Goal: Task Accomplishment & Management: Manage account settings

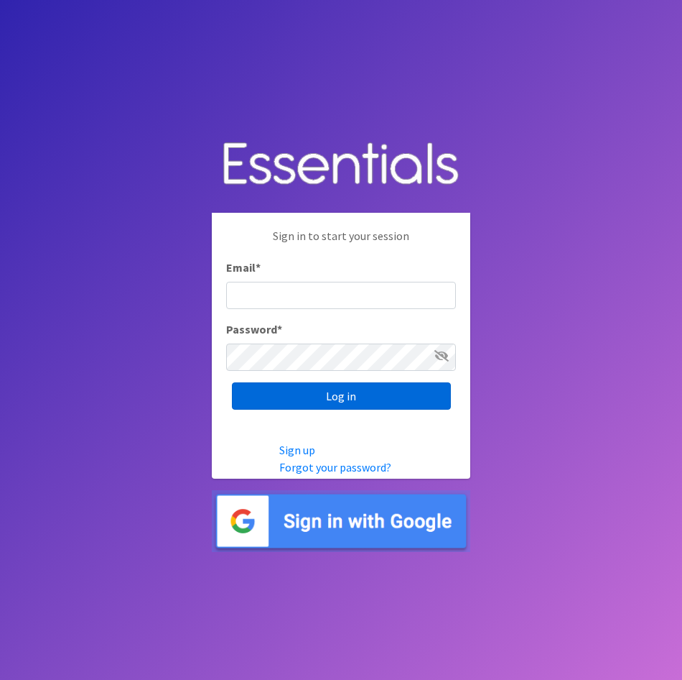
type input "lily@milwaukeediapermission.org"
click at [317, 401] on input "Log in" at bounding box center [341, 395] width 219 height 27
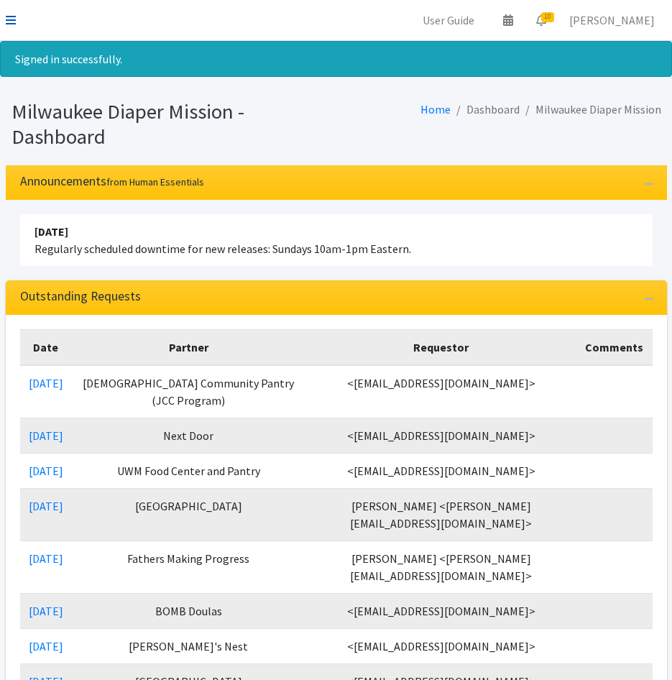
click at [7, 15] on icon at bounding box center [11, 19] width 10 height 11
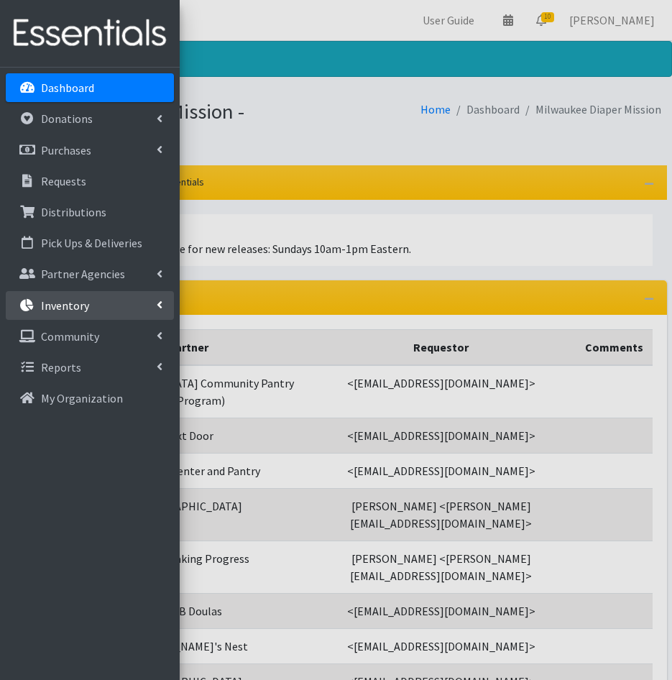
click at [89, 297] on link "Inventory" at bounding box center [90, 305] width 168 height 29
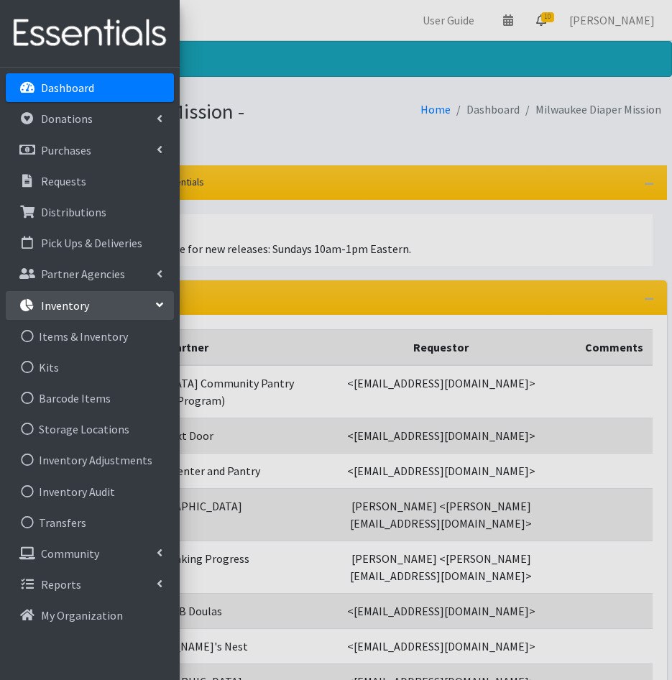
click at [564, 30] on div at bounding box center [336, 340] width 672 height 680
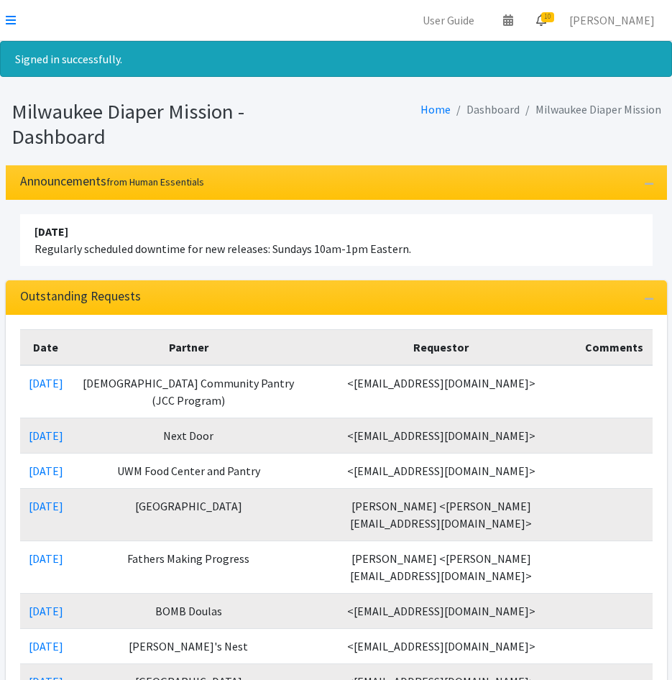
click at [554, 19] on span "10" at bounding box center [547, 17] width 13 height 10
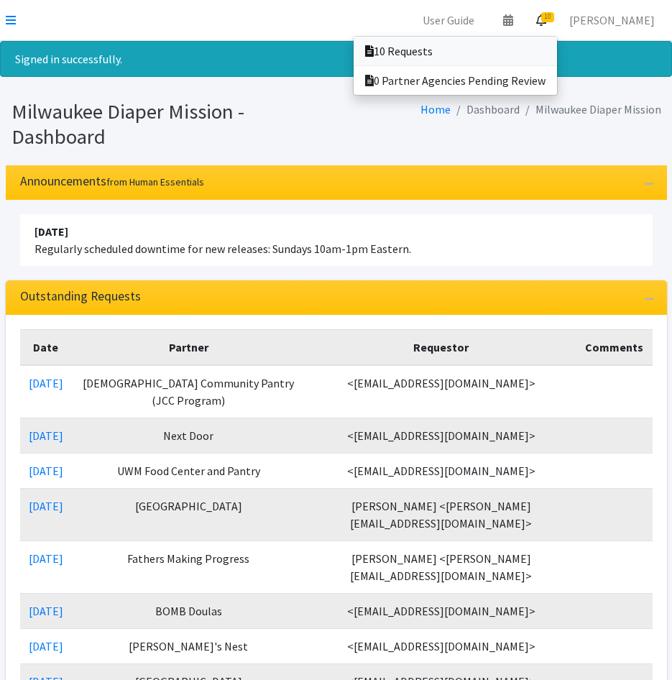
click at [557, 46] on link "10 Requests" at bounding box center [454, 51] width 203 height 29
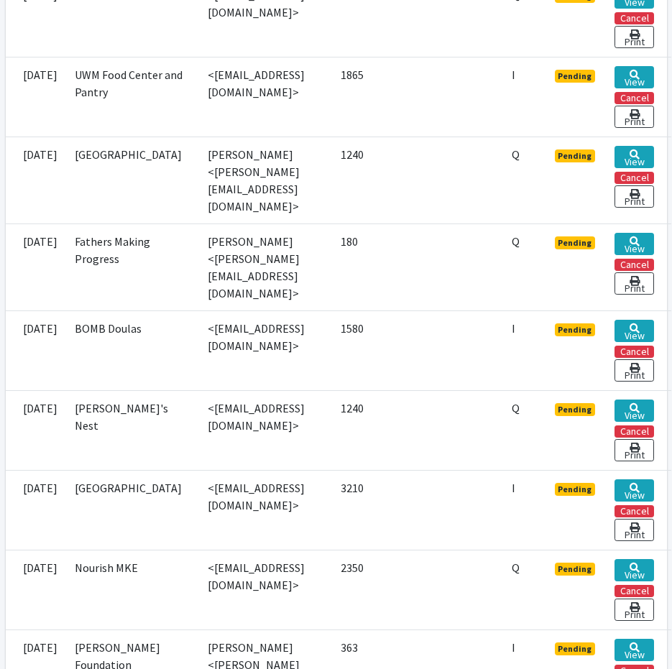
scroll to position [575, 0]
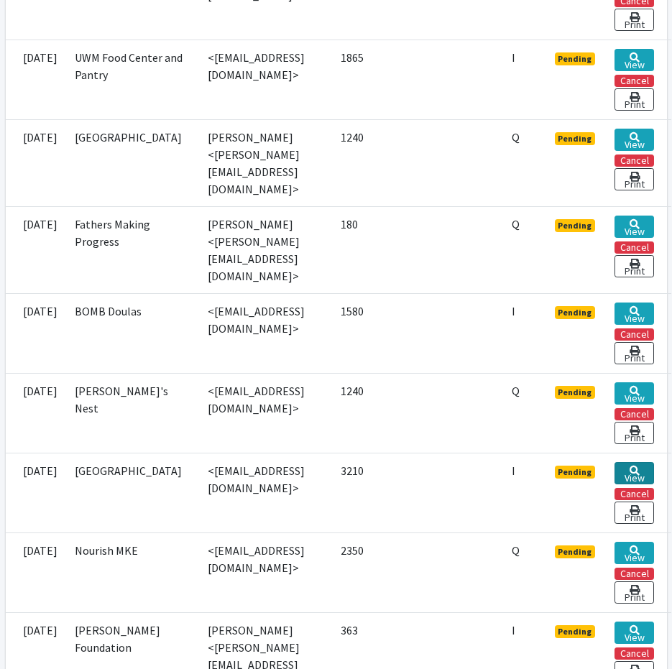
click at [653, 462] on link "View" at bounding box center [634, 473] width 40 height 22
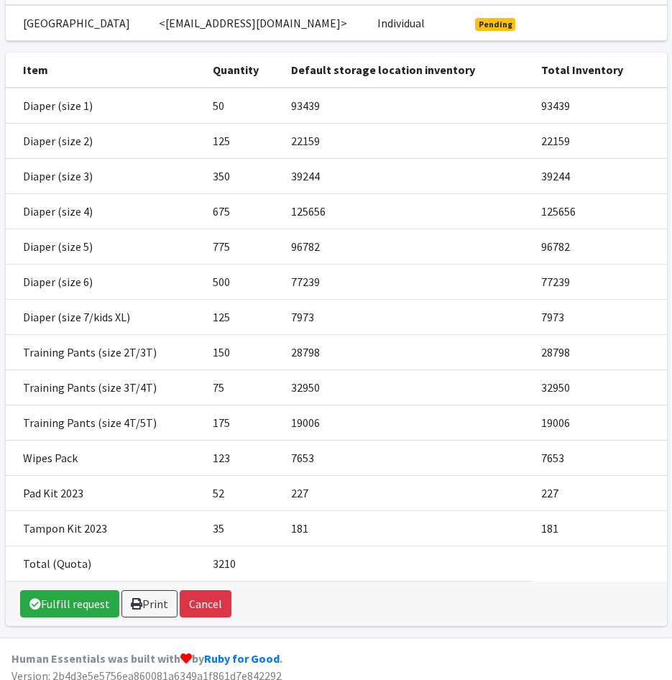
scroll to position [185, 0]
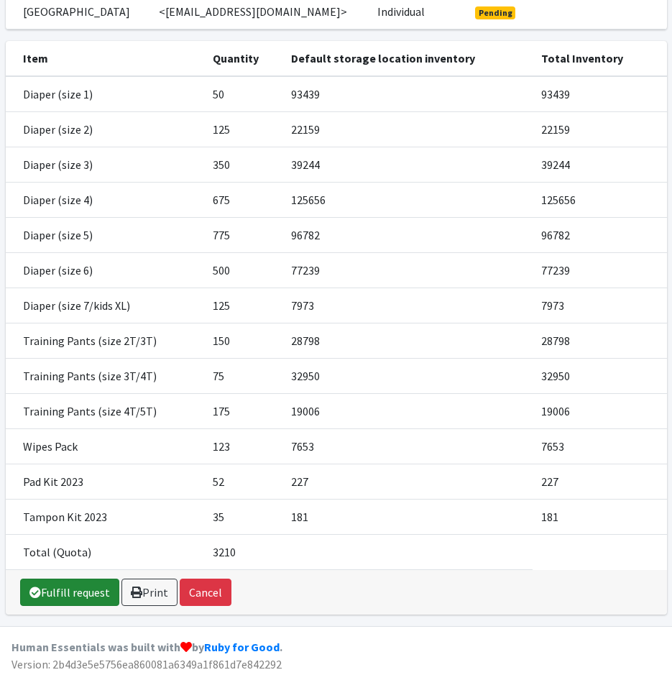
click at [72, 586] on link "Fulfill request" at bounding box center [69, 591] width 99 height 27
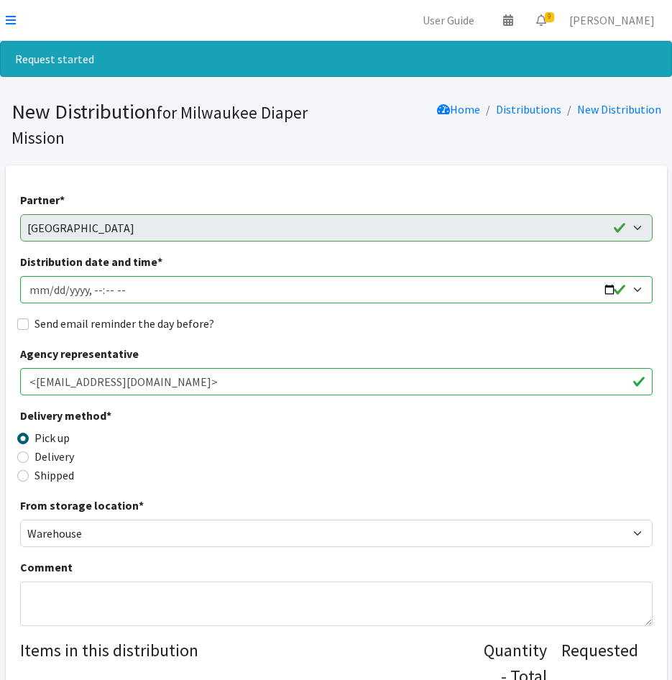
click at [52, 293] on input "Distribution date and time *" at bounding box center [336, 289] width 632 height 27
type input "2025-09-12T12:00"
click at [24, 322] on input "Send email reminder the day before?" at bounding box center [22, 323] width 11 height 11
checkbox input "true"
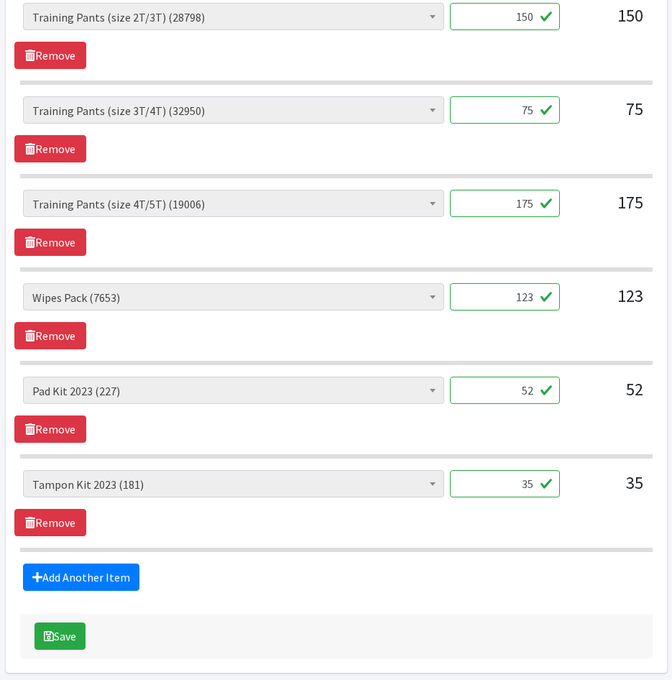
scroll to position [1429, 0]
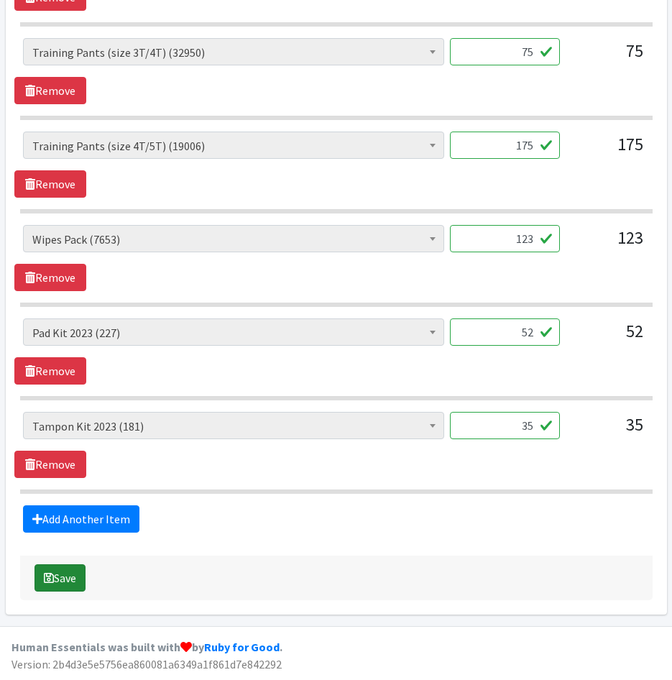
click at [53, 578] on icon "submit" at bounding box center [49, 577] width 10 height 11
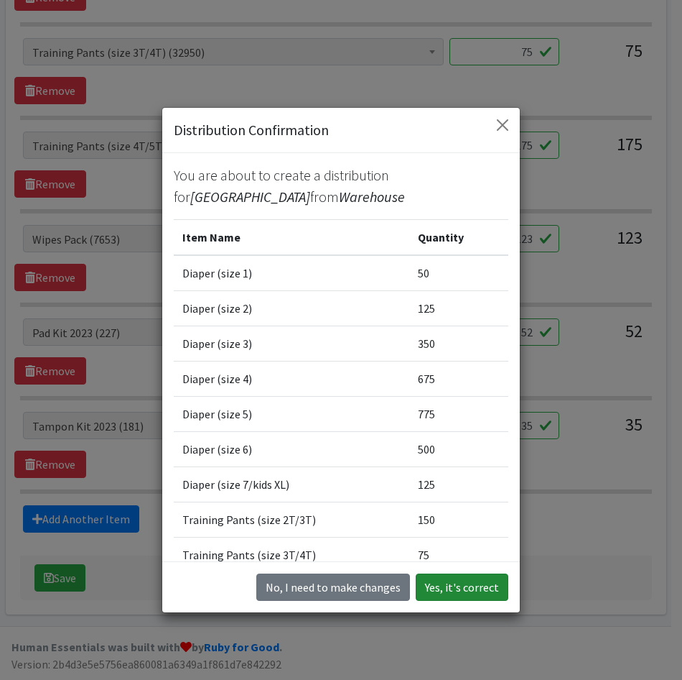
click at [463, 584] on button "Yes, it's correct" at bounding box center [462, 586] width 93 height 27
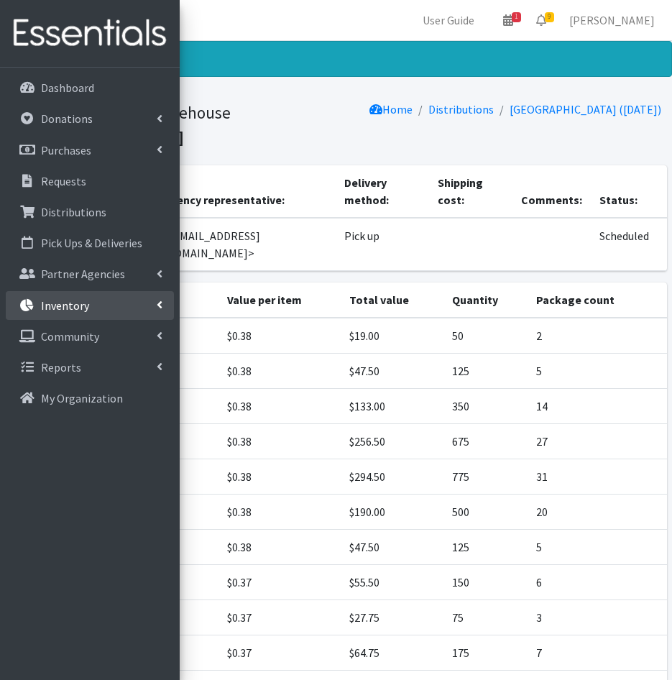
click at [91, 309] on link "Inventory" at bounding box center [90, 305] width 168 height 29
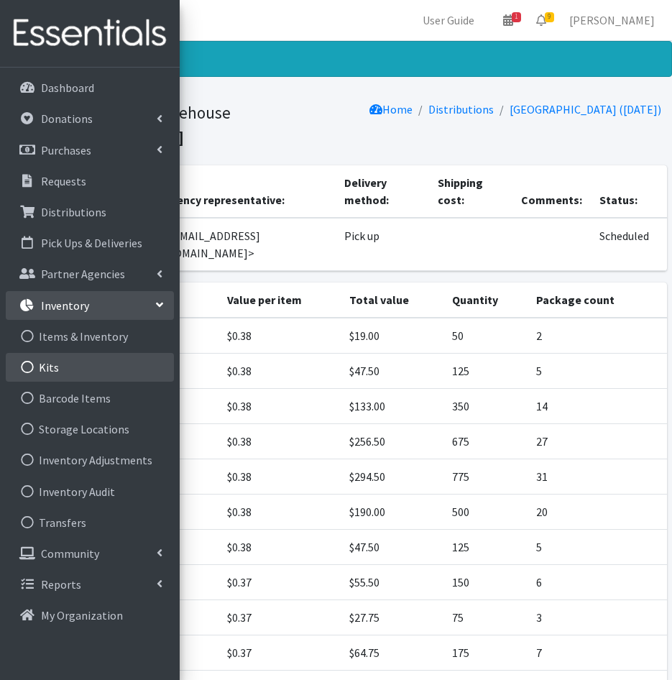
click at [98, 359] on link "Kits" at bounding box center [90, 367] width 168 height 29
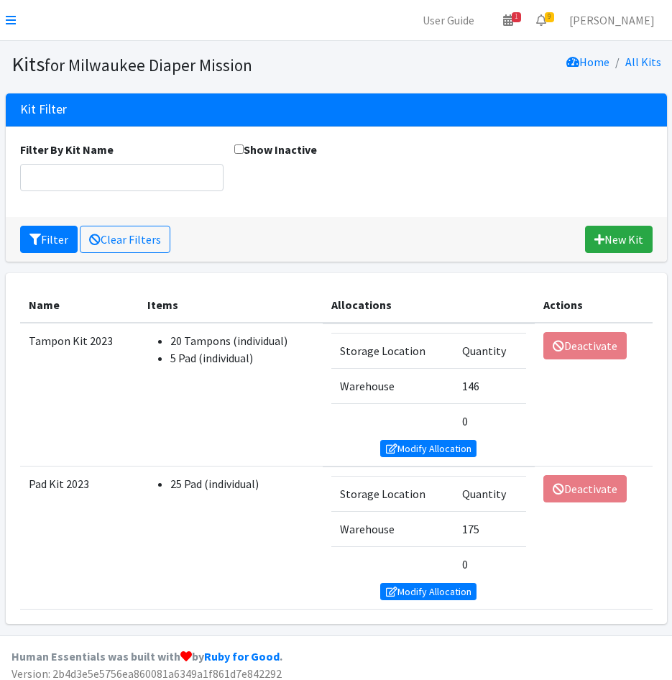
click at [439, 457] on td "Storage Location Quantity Warehouse 146 0 Modify Allocation" at bounding box center [429, 394] width 212 height 143
click at [410, 444] on link "Modify Allocation" at bounding box center [428, 448] width 96 height 17
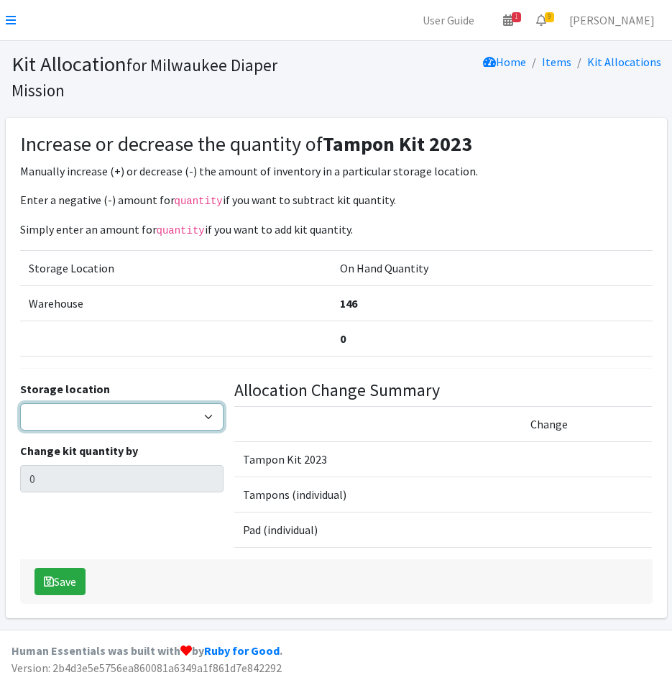
drag, startPoint x: 116, startPoint y: 412, endPoint x: 111, endPoint y: 430, distance: 18.6
click at [116, 412] on select "Warehouse" at bounding box center [121, 416] width 203 height 27
select select "126"
click at [20, 403] on select "Warehouse" at bounding box center [121, 416] width 203 height 27
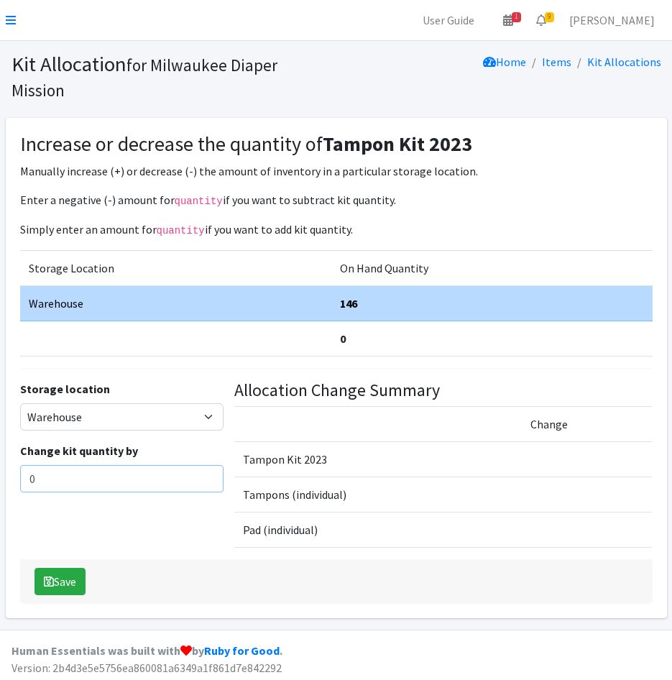
drag, startPoint x: 75, startPoint y: 488, endPoint x: -4, endPoint y: 482, distance: 79.2
click at [0, 482] on html "User Guide 1 1 Pick-ups remaining this week View Calendar 9 9 Requests 0 Partne…" at bounding box center [336, 341] width 672 height 683
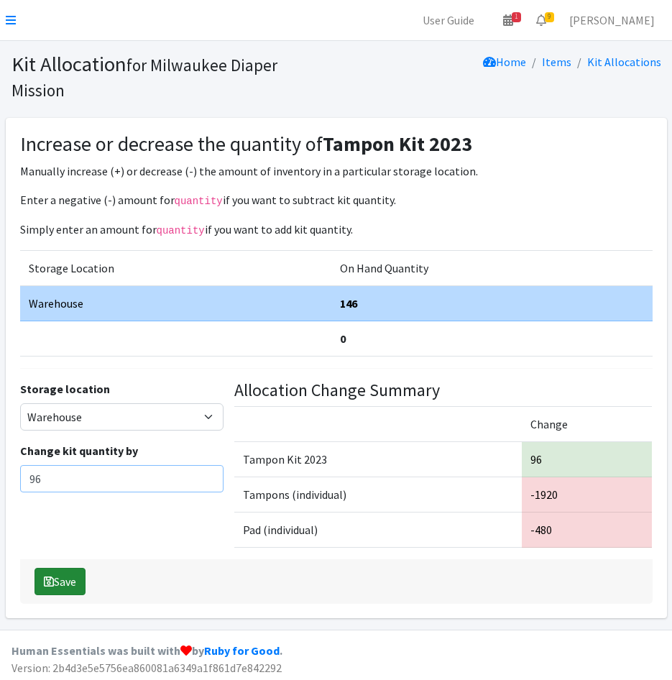
type input "96"
click at [72, 580] on button "Save" at bounding box center [59, 580] width 51 height 27
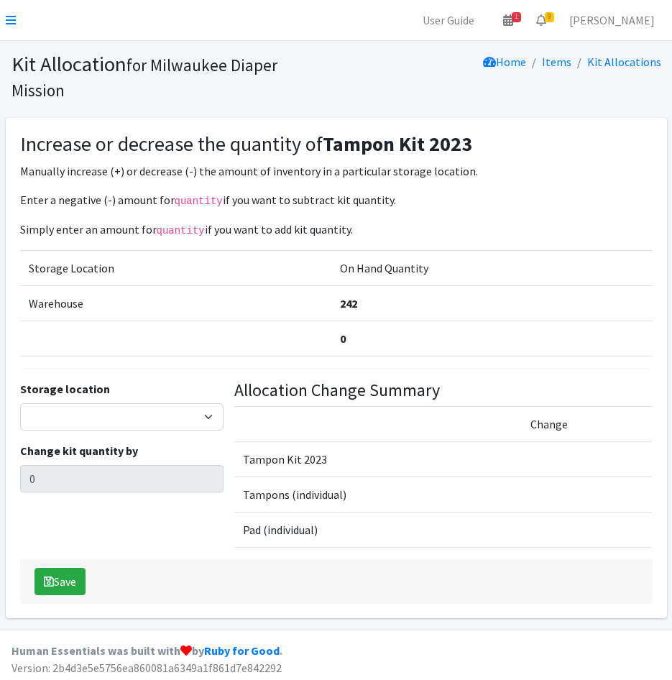
drag, startPoint x: 12, startPoint y: 14, endPoint x: 26, endPoint y: 13, distance: 13.7
click at [12, 14] on link at bounding box center [11, 19] width 10 height 17
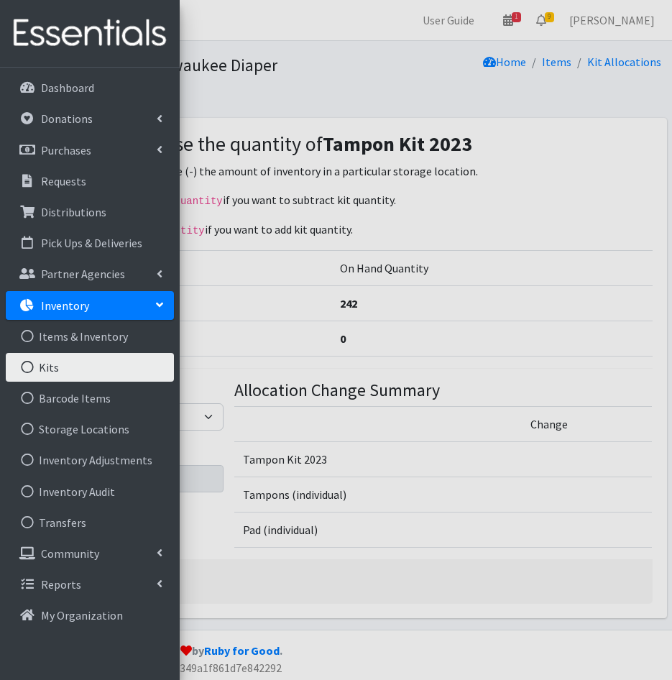
click at [73, 369] on link "Kits" at bounding box center [90, 367] width 168 height 29
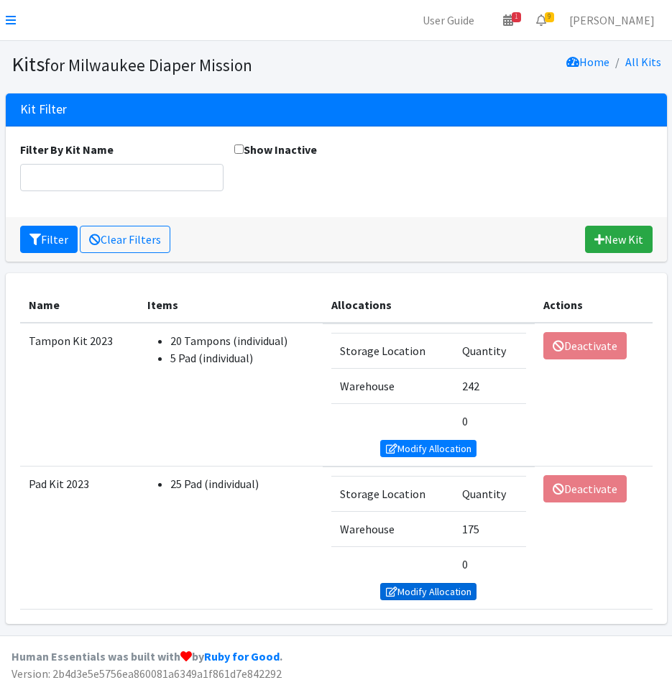
click at [445, 587] on link "Modify Allocation" at bounding box center [428, 591] width 96 height 17
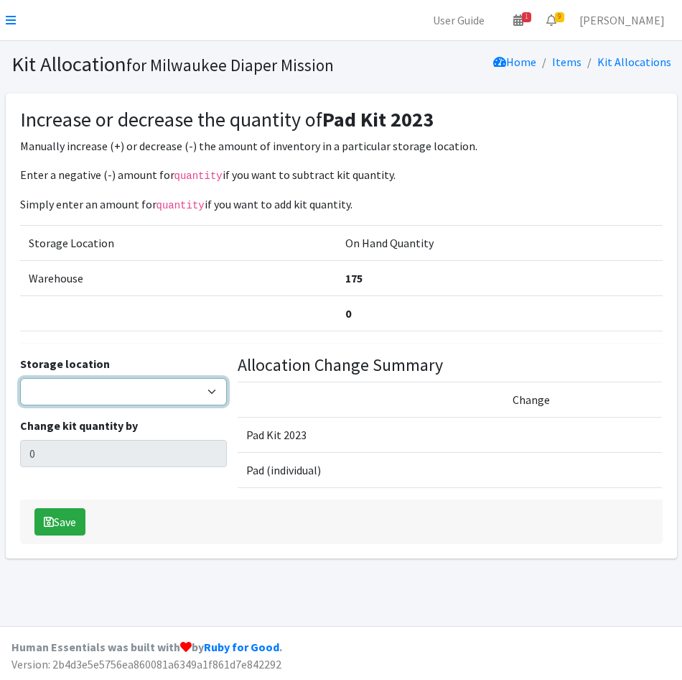
click at [112, 394] on select "Warehouse" at bounding box center [123, 391] width 207 height 27
select select "126"
click at [20, 378] on select "Warehouse" at bounding box center [123, 391] width 207 height 27
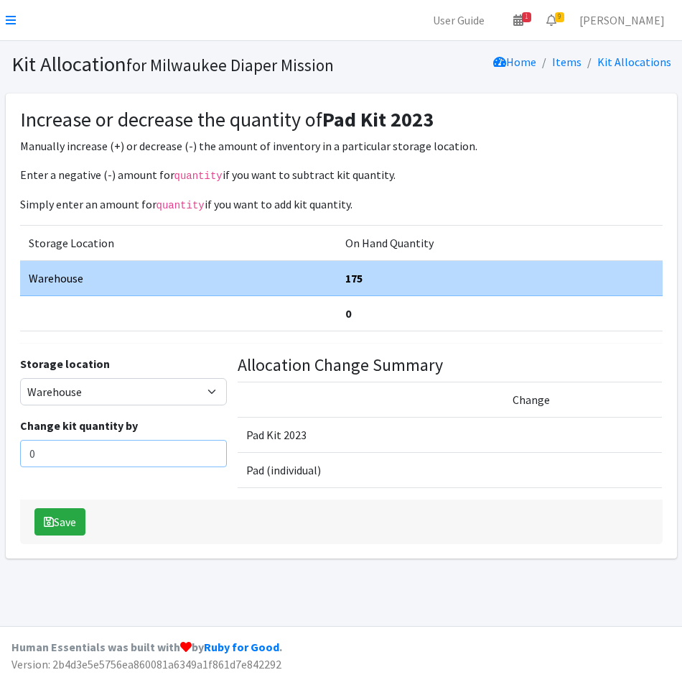
drag, startPoint x: 83, startPoint y: 448, endPoint x: 13, endPoint y: 447, distance: 69.7
click at [13, 447] on div "Increase or decrease the quantity of Pad Kit 2023 Manually increase (+) or decr…" at bounding box center [342, 325] width 672 height 465
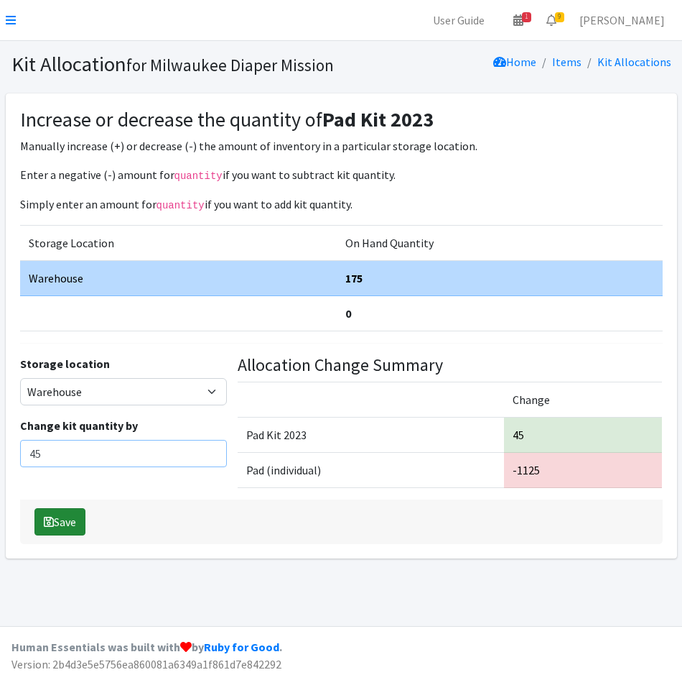
type input "45"
click at [54, 511] on button "Save" at bounding box center [59, 521] width 51 height 27
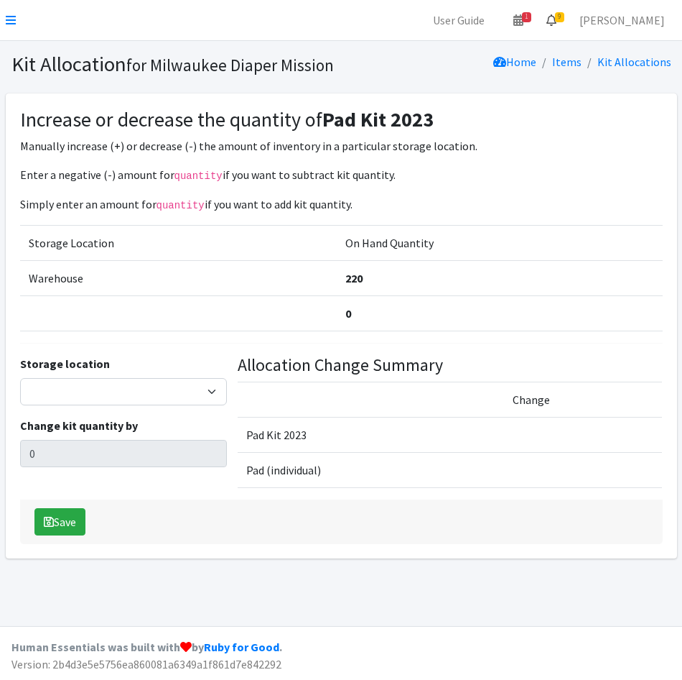
click at [565, 19] on span "9" at bounding box center [559, 17] width 9 height 10
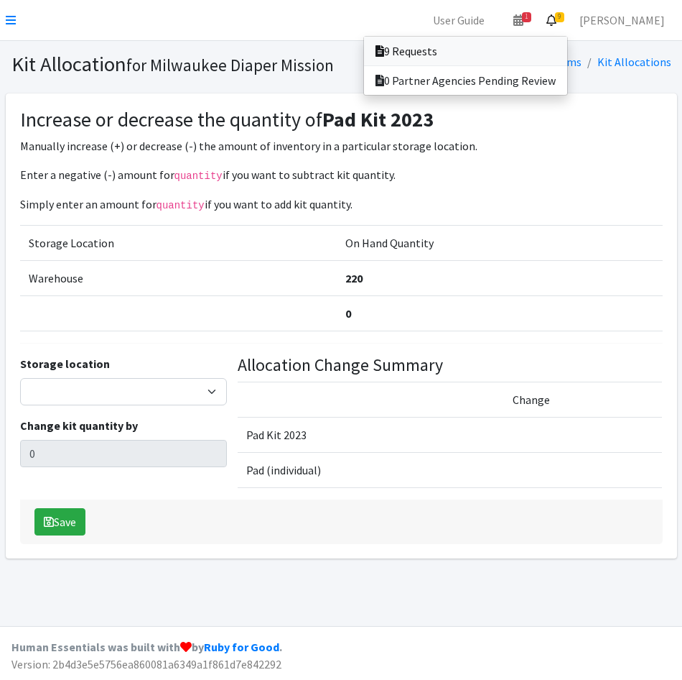
click at [560, 42] on link "9 Requests" at bounding box center [465, 51] width 203 height 29
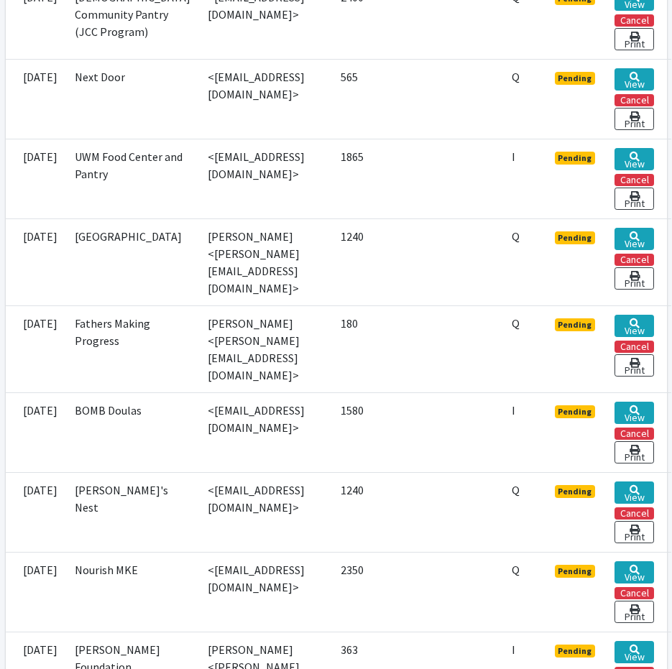
scroll to position [359, 0]
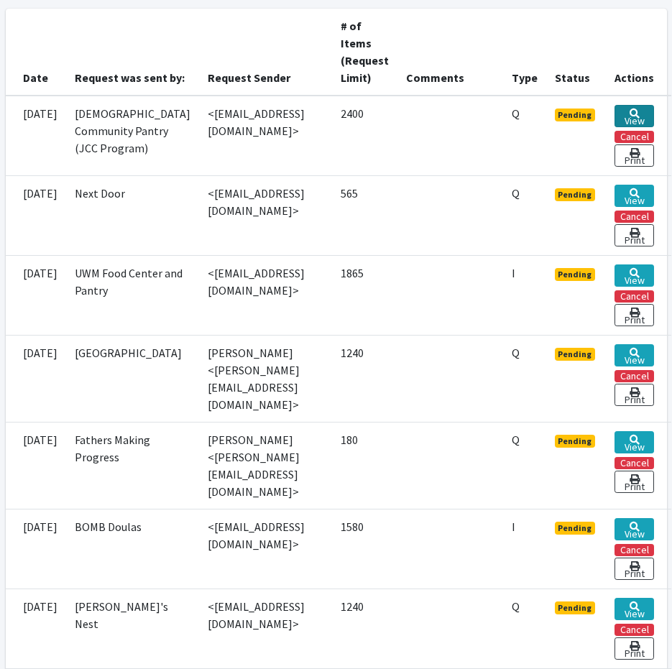
click at [649, 107] on link "View" at bounding box center [634, 116] width 40 height 22
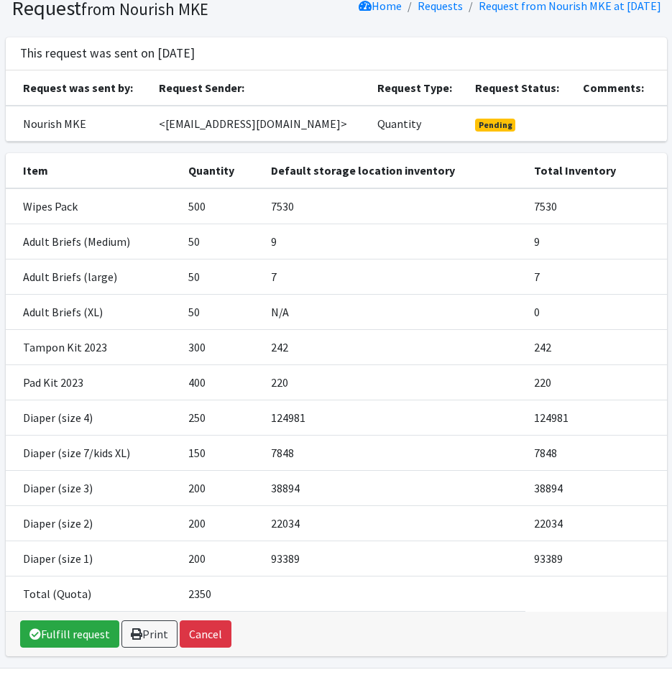
scroll to position [114, 0]
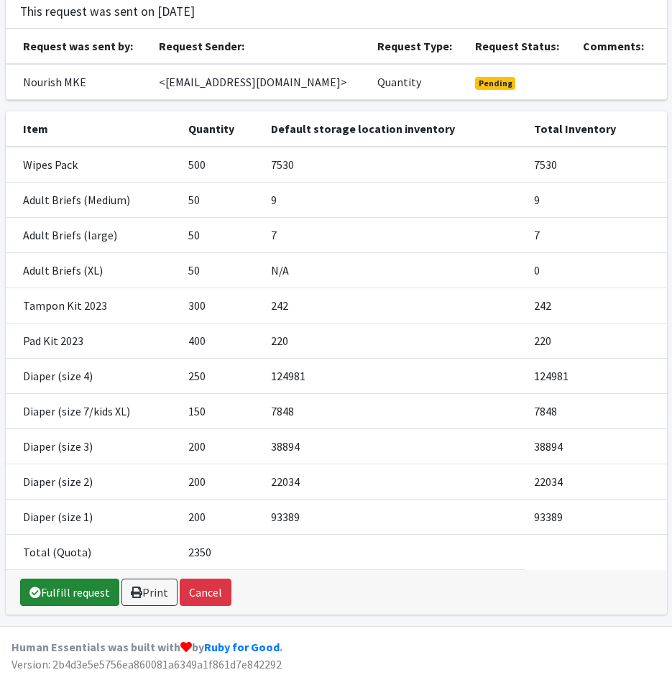
click at [80, 596] on link "Fulfill request" at bounding box center [69, 591] width 99 height 27
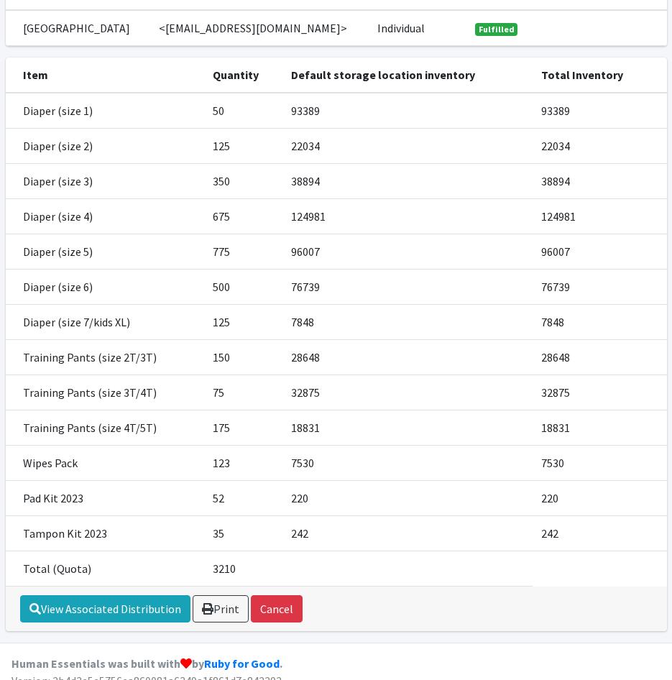
scroll to position [185, 0]
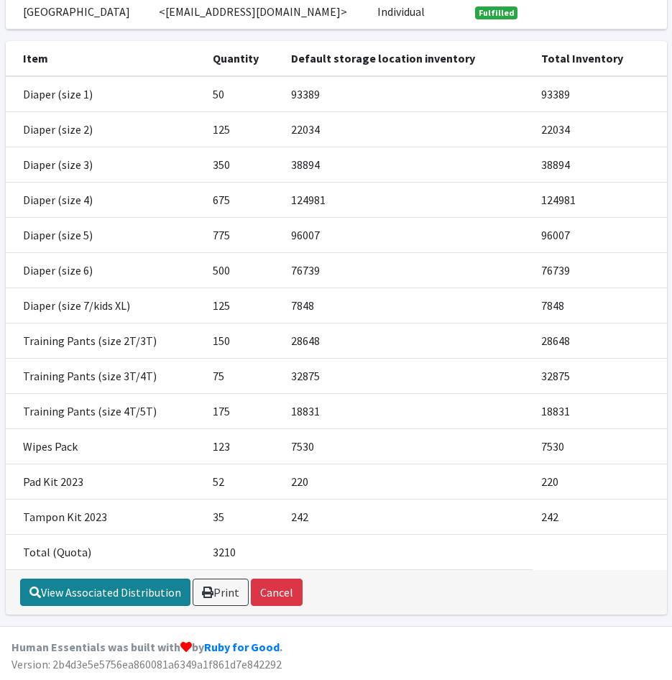
click at [73, 595] on link "View Associated Distribution" at bounding box center [105, 591] width 170 height 27
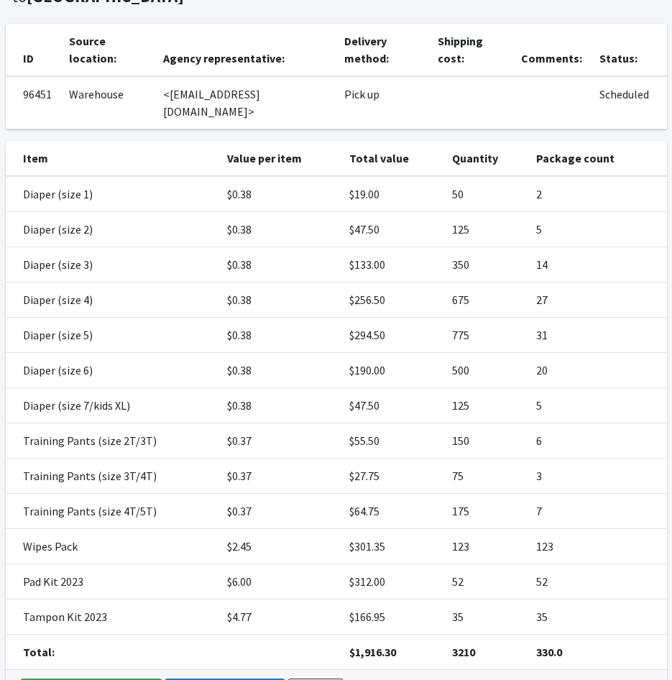
scroll to position [177, 0]
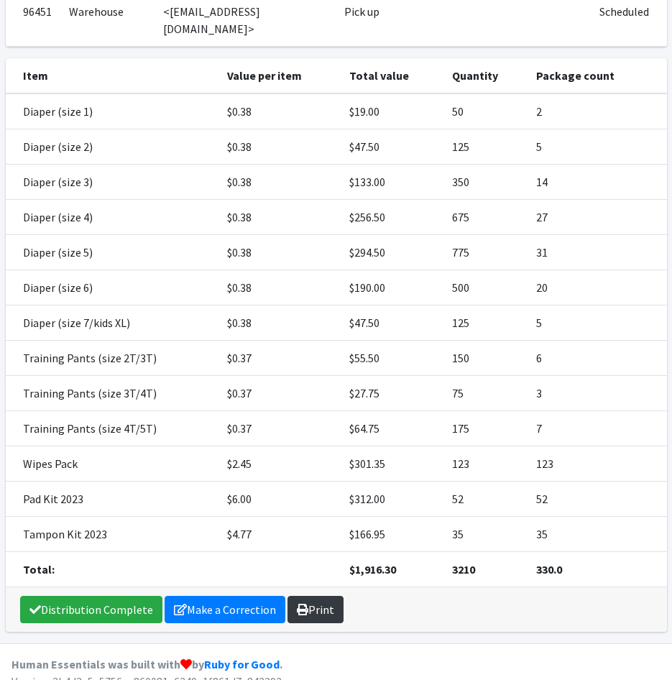
click at [315, 603] on link "Print" at bounding box center [315, 608] width 56 height 27
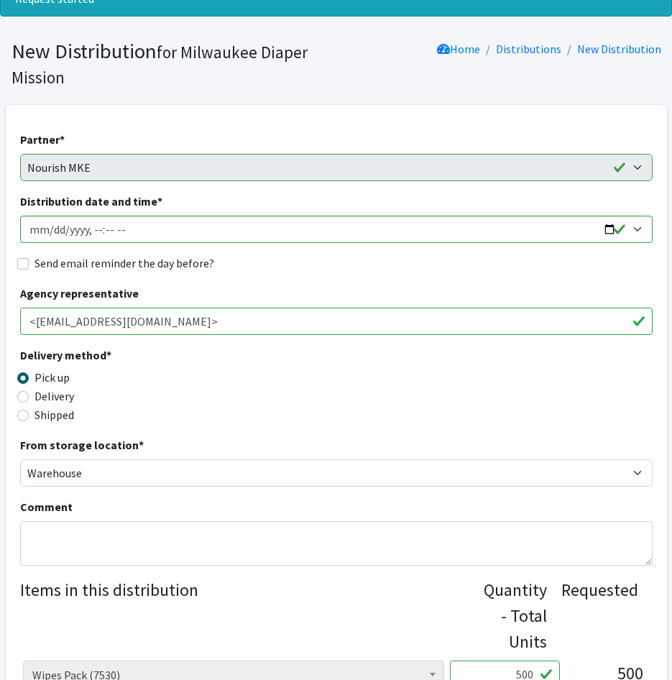
scroll to position [144, 0]
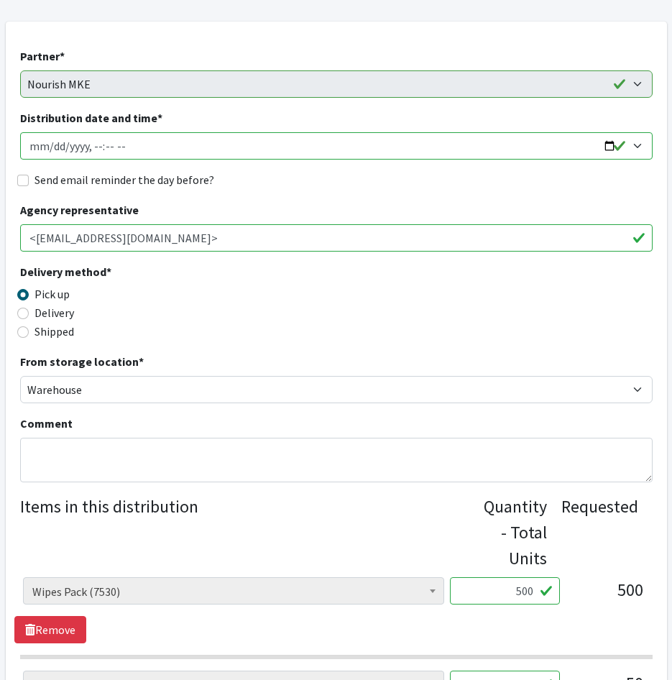
click at [50, 146] on input "Distribution date and time *" at bounding box center [336, 145] width 632 height 27
type input "[DATE]T23:59"
type input "2025-09-16T09:00"
click at [22, 185] on input "Send email reminder the day before?" at bounding box center [22, 180] width 11 height 11
checkbox input "true"
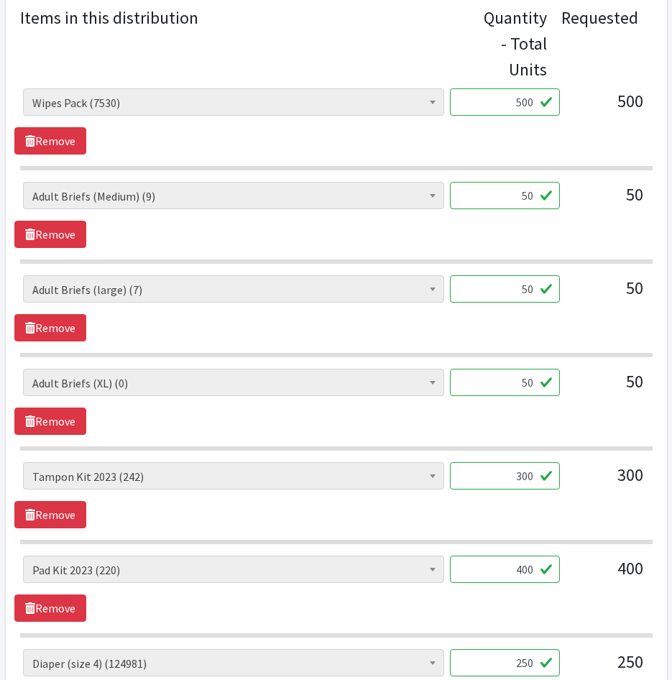
scroll to position [646, 0]
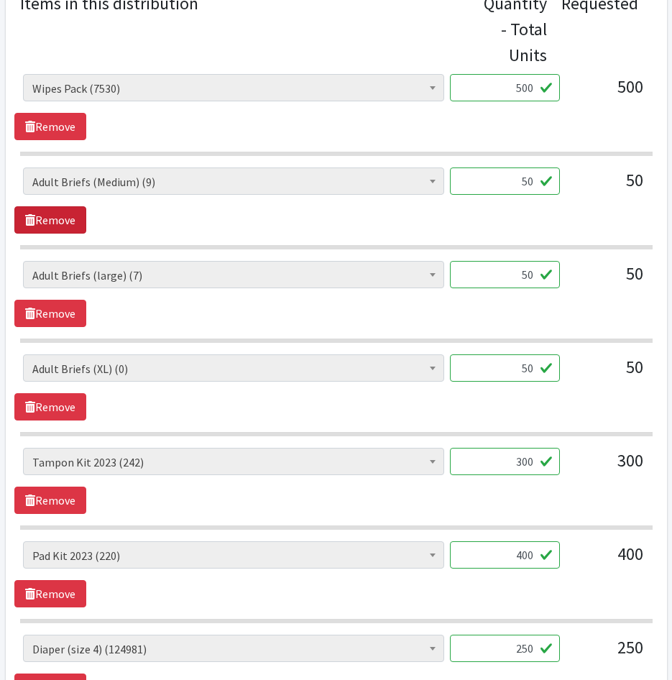
click at [60, 218] on link "Remove" at bounding box center [50, 219] width 72 height 27
click at [49, 221] on link "Remove" at bounding box center [50, 219] width 72 height 27
click at [50, 214] on link "Remove" at bounding box center [50, 219] width 72 height 27
drag, startPoint x: 522, startPoint y: 180, endPoint x: 508, endPoint y: 180, distance: 14.4
click at [508, 180] on input "300" at bounding box center [505, 180] width 110 height 27
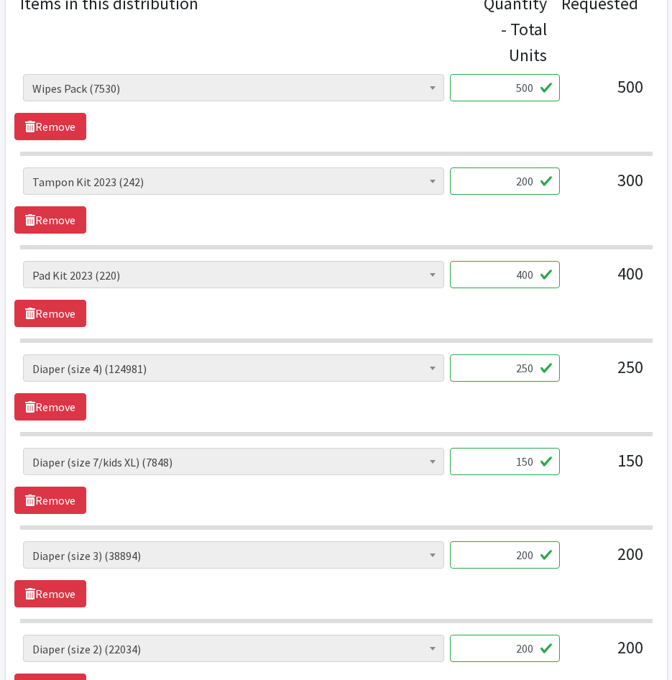
type input "200"
drag, startPoint x: 521, startPoint y: 274, endPoint x: 514, endPoint y: 273, distance: 7.2
click at [514, 273] on input "400" at bounding box center [505, 274] width 110 height 27
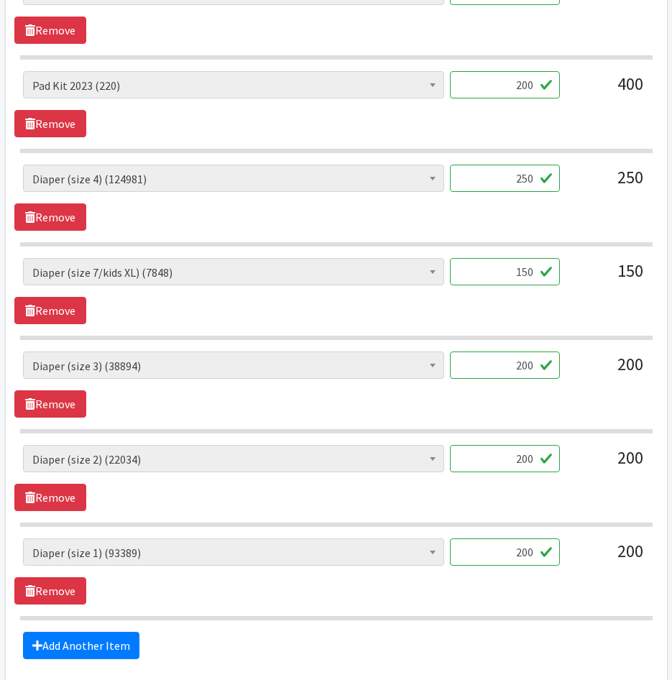
scroll to position [862, 0]
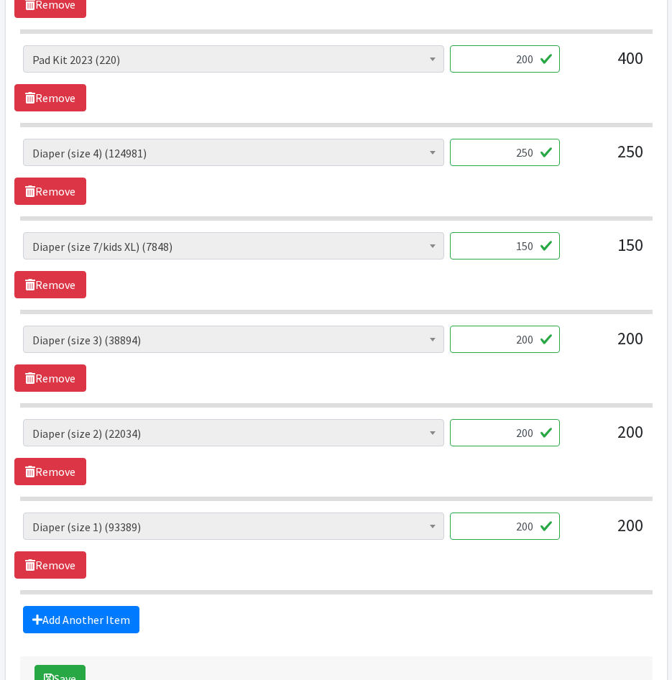
type input "200"
click at [496, 186] on div "AIO's (Newborn) (12) AIO's (Sized) (44) Adult Briefs (Medium) (9) Adult Briefs …" at bounding box center [335, 172] width 643 height 66
drag, startPoint x: 559, startPoint y: 155, endPoint x: 632, endPoint y: 154, distance: 73.3
click at [629, 157] on div "AIO's (Newborn) (12) AIO's (Sized) (44) Adult Briefs (Medium) (9) Adult Briefs …" at bounding box center [336, 158] width 626 height 39
type input "4375"
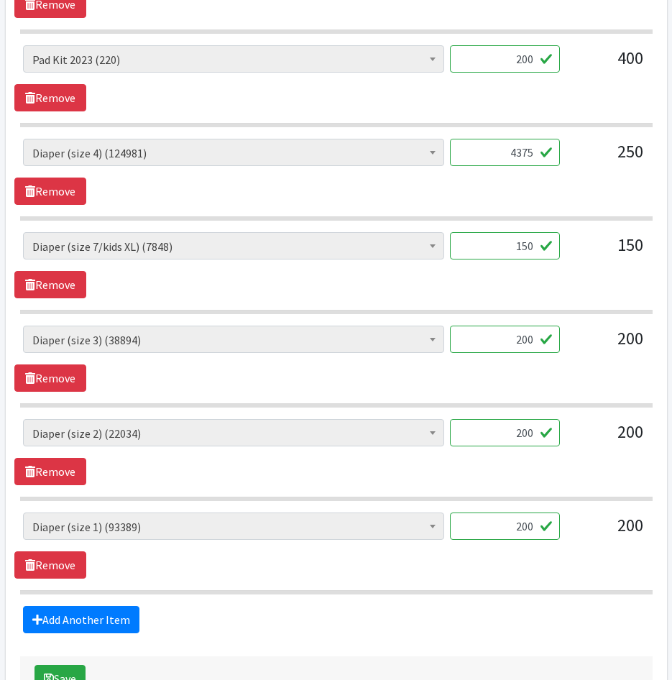
drag, startPoint x: 494, startPoint y: 254, endPoint x: 641, endPoint y: 257, distance: 147.3
click at [640, 257] on div "AIO's (Newborn) (12) AIO's (Sized) (44) Adult Briefs (Medium) (9) Adult Briefs …" at bounding box center [336, 251] width 626 height 39
type input "2625"
drag, startPoint x: 513, startPoint y: 345, endPoint x: 596, endPoint y: 349, distance: 83.4
click at [594, 349] on div "AIO's (Newborn) (12) AIO's (Sized) (44) Adult Briefs (Medium) (9) Adult Briefs …" at bounding box center [336, 344] width 626 height 39
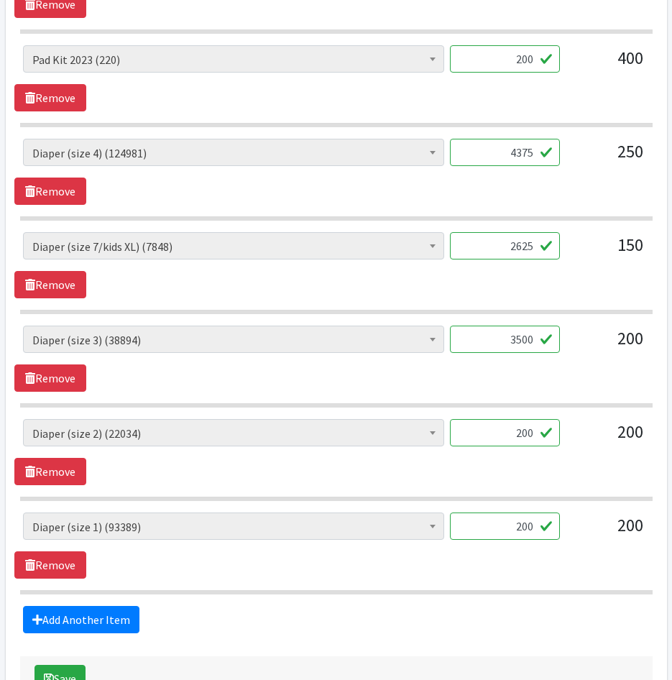
type input "3500"
drag, startPoint x: 521, startPoint y: 442, endPoint x: 596, endPoint y: 442, distance: 75.4
click at [590, 443] on div "AIO's (Newborn) (12) AIO's (Sized) (44) Adult Briefs (Medium) (9) Adult Briefs …" at bounding box center [336, 438] width 626 height 39
type input "3500"
drag, startPoint x: 496, startPoint y: 521, endPoint x: 616, endPoint y: 515, distance: 120.8
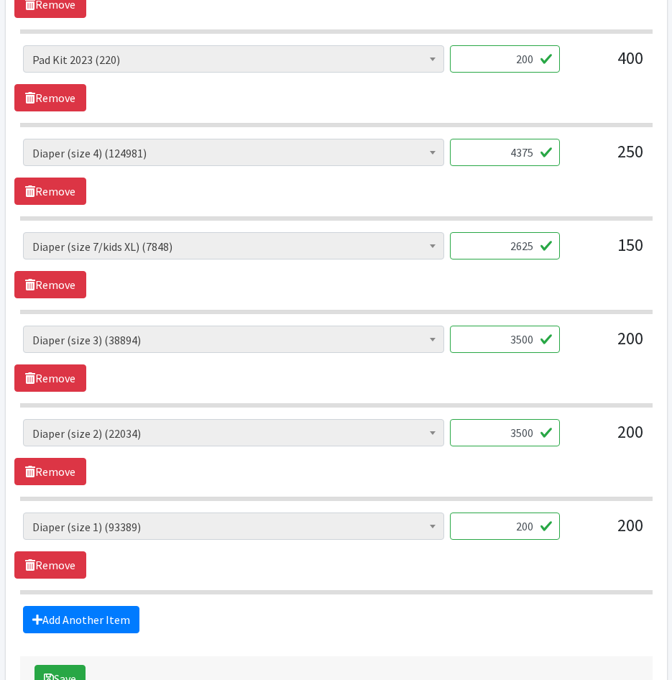
click at [610, 526] on div "AIO's (Newborn) (12) AIO's (Sized) (44) Adult Briefs (Medium) (9) Adult Briefs …" at bounding box center [336, 531] width 626 height 39
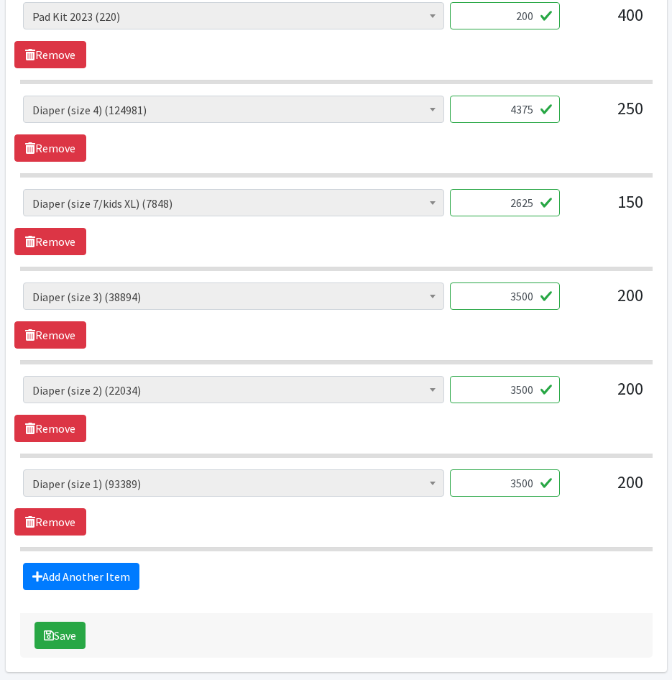
scroll to position [963, 0]
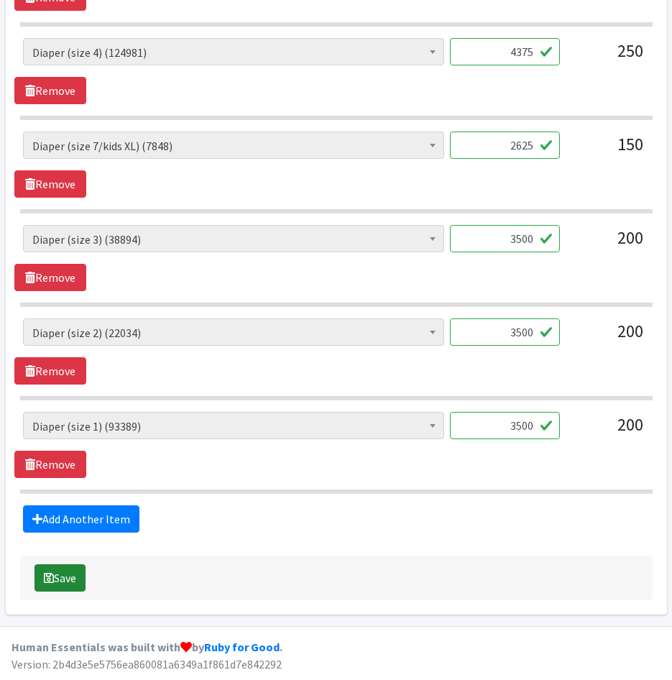
type input "3500"
click at [68, 580] on button "Save" at bounding box center [59, 577] width 51 height 27
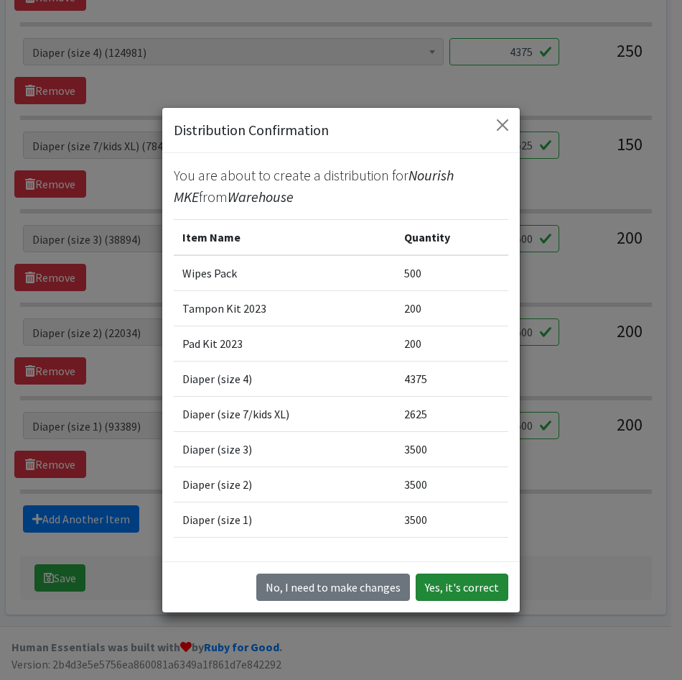
click at [447, 578] on button "Yes, it's correct" at bounding box center [462, 586] width 93 height 27
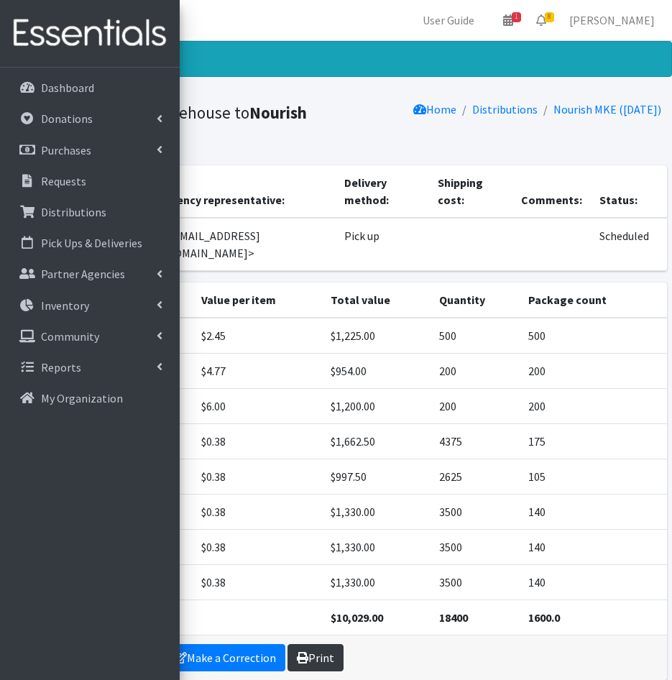
click at [317, 649] on link "Print" at bounding box center [315, 657] width 56 height 27
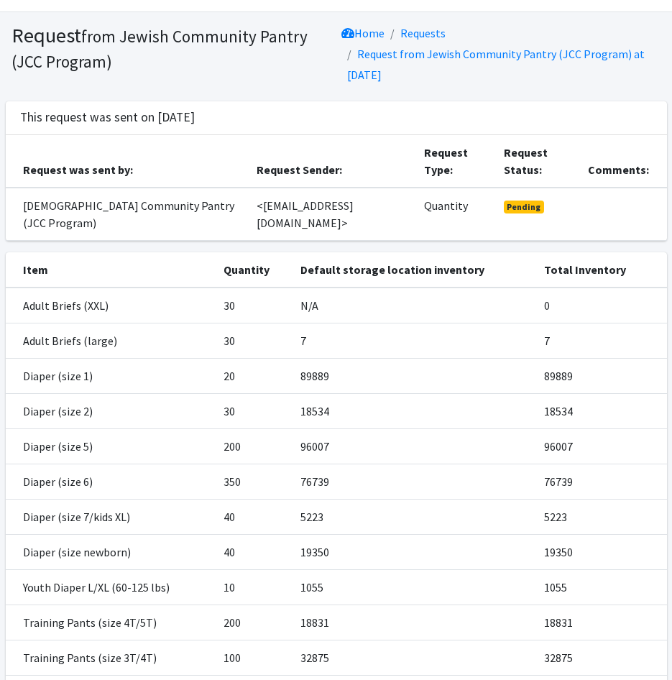
scroll to position [25, 0]
